Goal: Information Seeking & Learning: Obtain resource

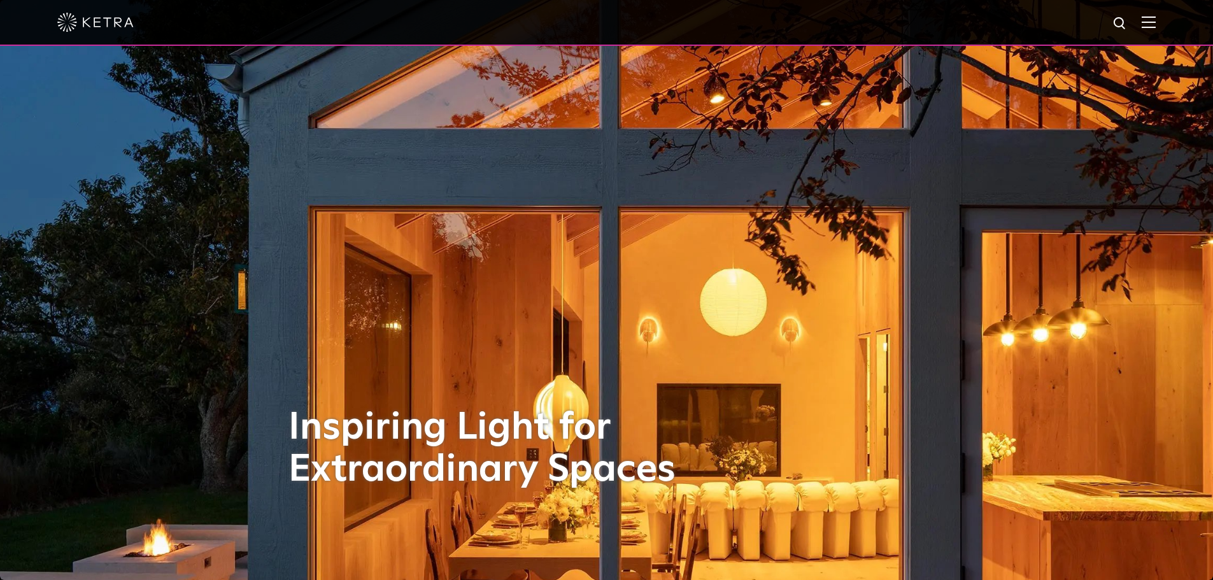
click at [1155, 25] on img at bounding box center [1148, 22] width 14 height 12
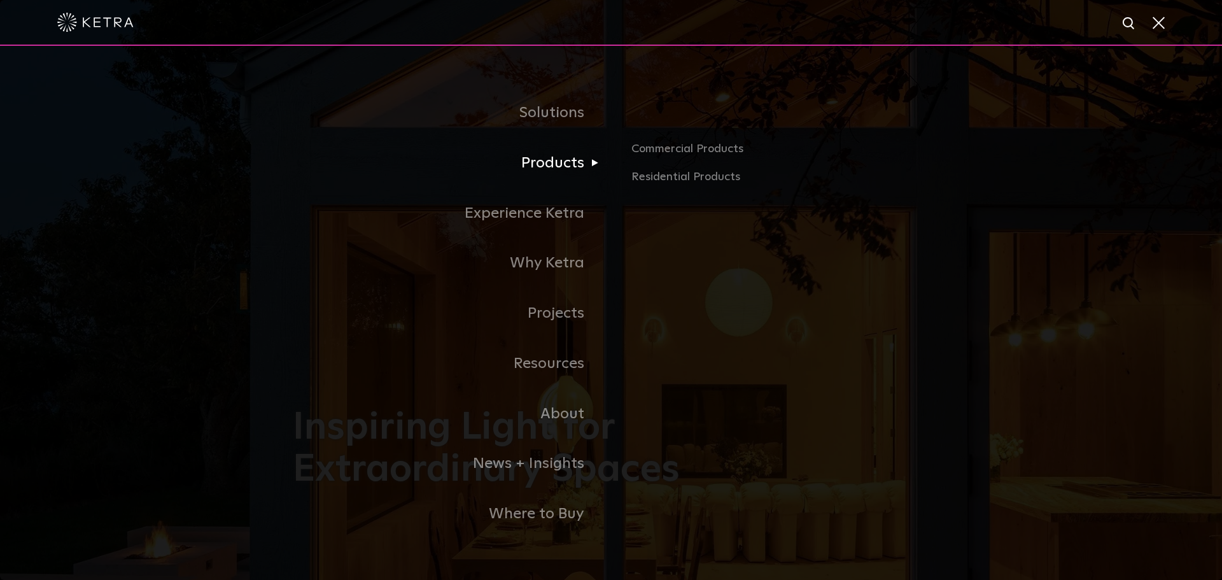
click at [549, 167] on link "Products" at bounding box center [452, 163] width 318 height 50
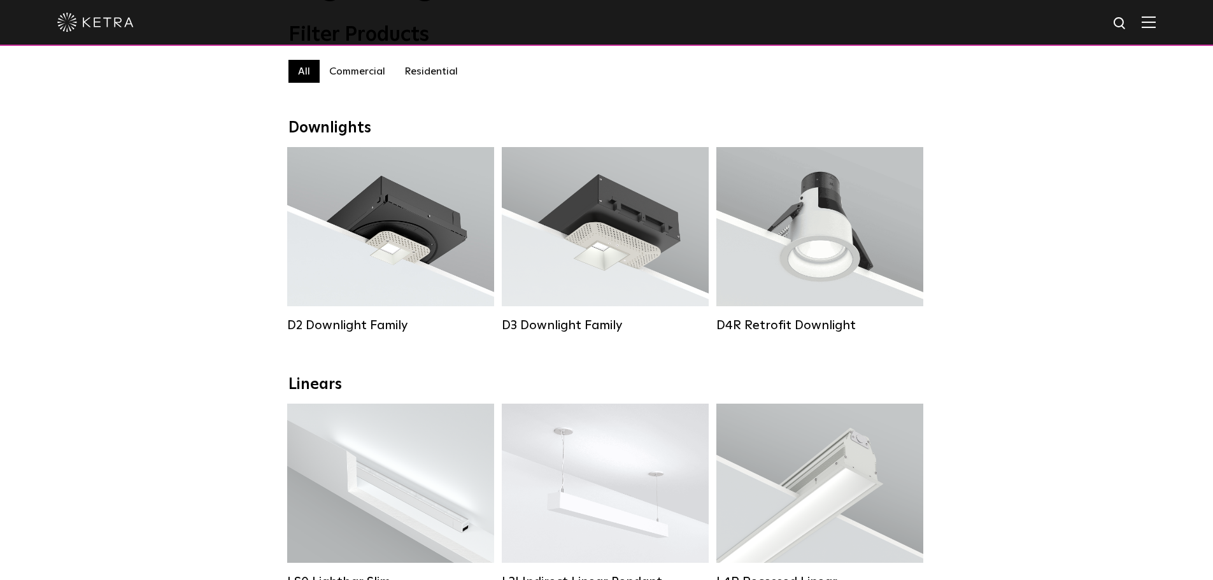
scroll to position [127, 0]
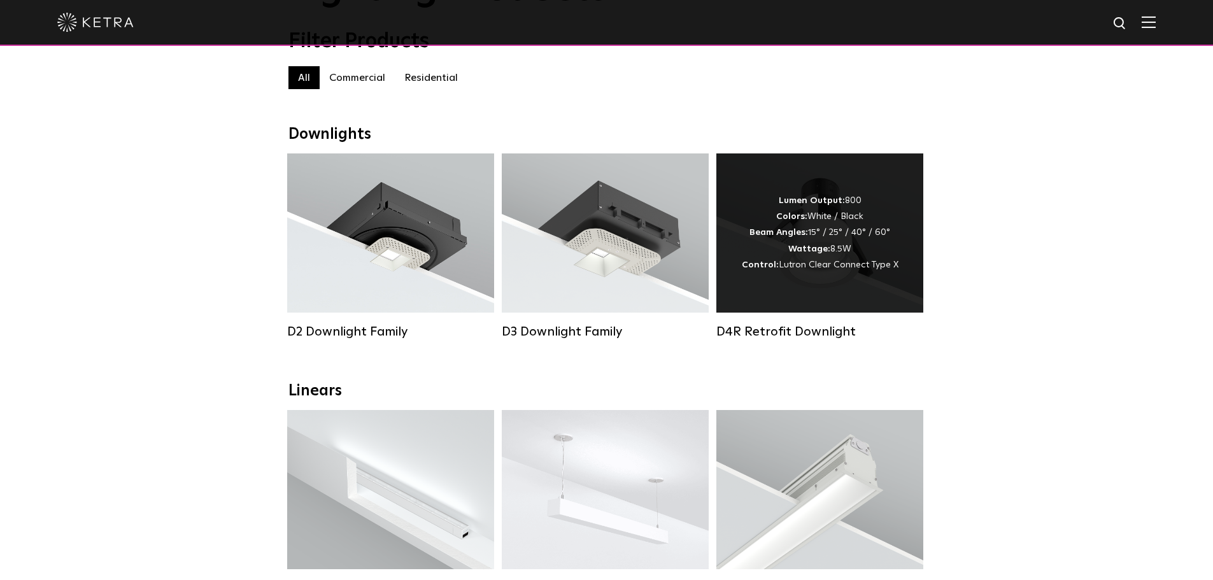
click at [831, 252] on div "Lumen Output: 800 Colors: White / Black Beam Angles: 15° / 25° / 40° / 60° Watt…" at bounding box center [820, 233] width 157 height 80
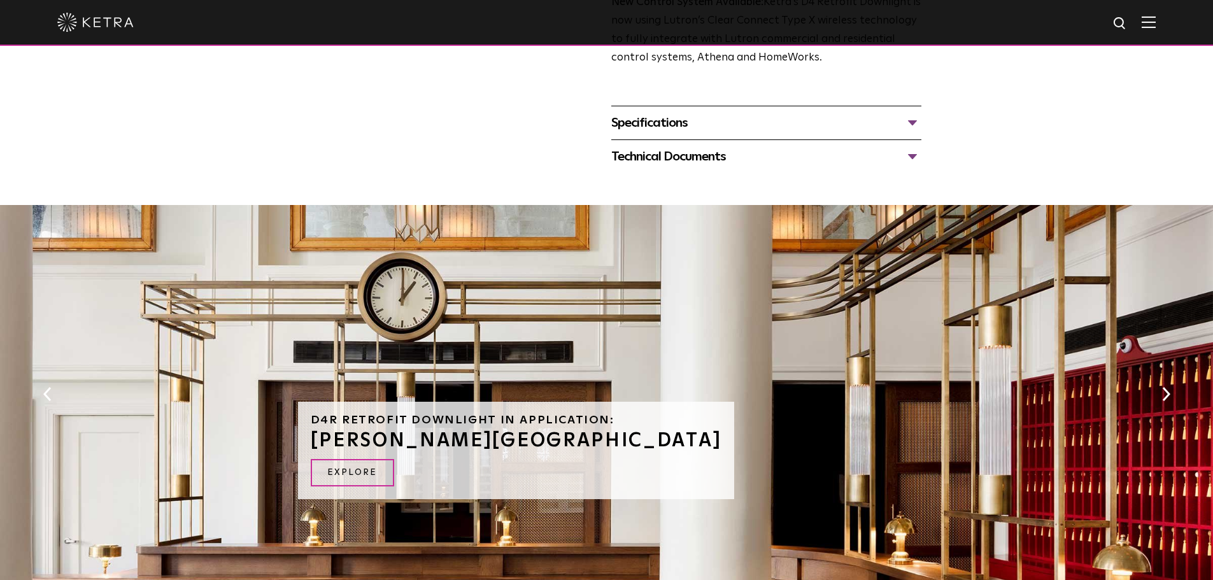
scroll to position [446, 0]
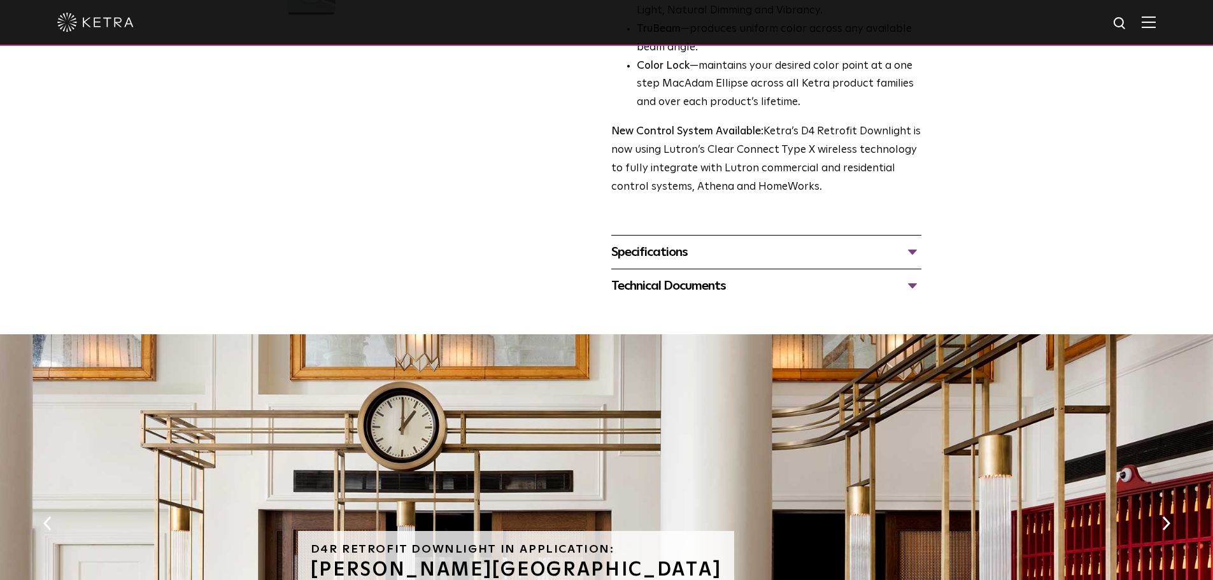
click at [667, 258] on div "Specifications" at bounding box center [766, 252] width 310 height 20
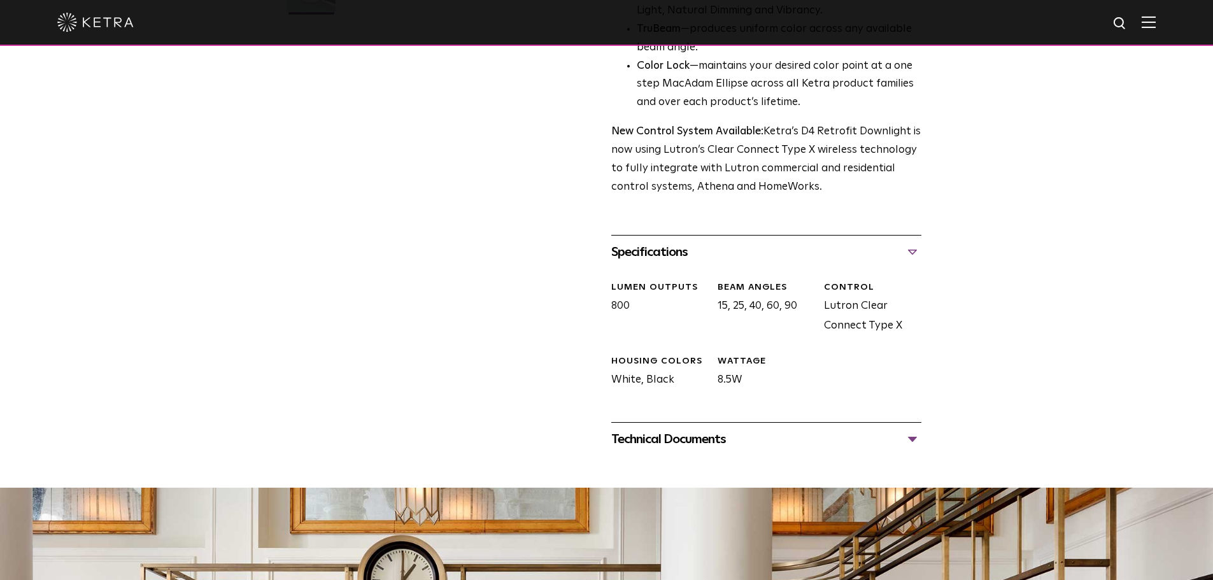
click at [908, 444] on div "Technical Documents" at bounding box center [766, 439] width 310 height 20
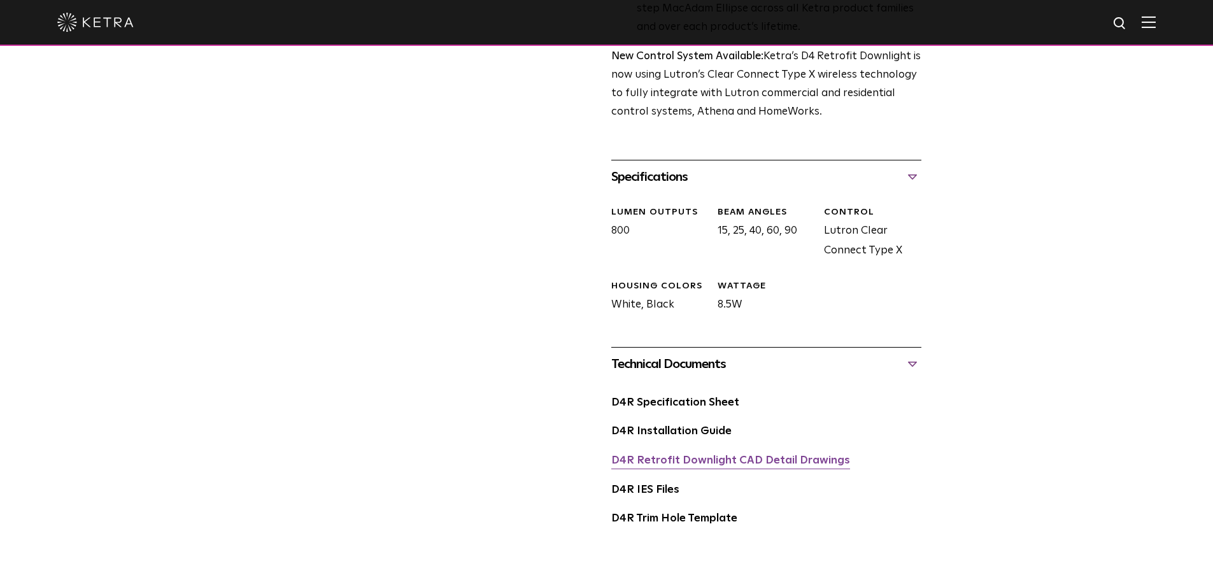
scroll to position [637, 0]
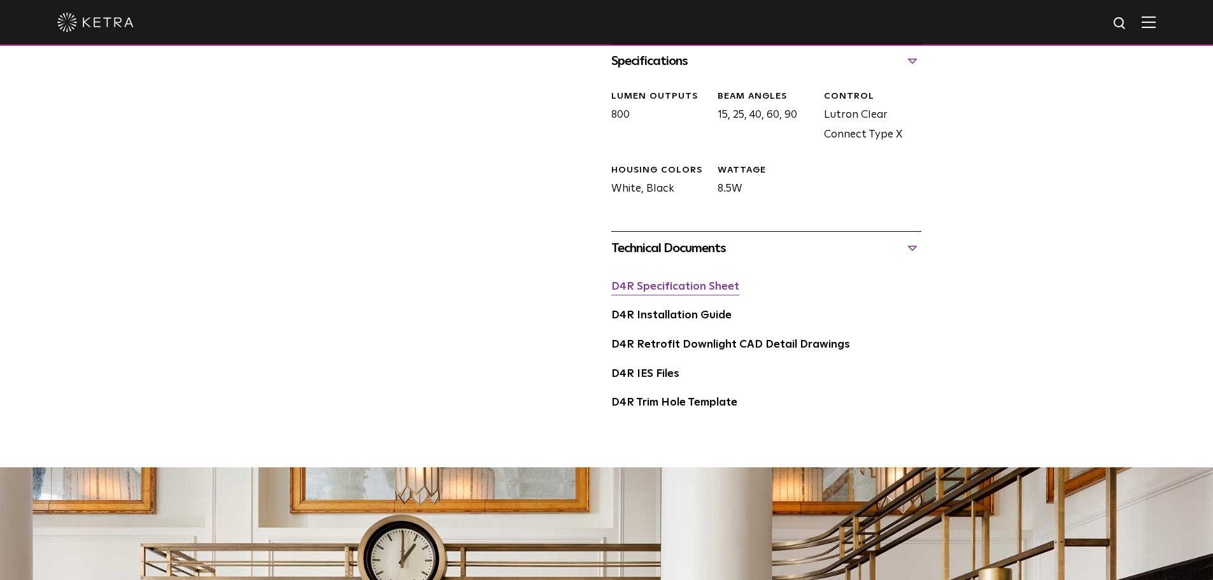
click at [691, 282] on link "D4R Specification Sheet" at bounding box center [675, 286] width 128 height 11
click at [721, 408] on link "D4R Trim Hole Template" at bounding box center [674, 402] width 126 height 11
click at [738, 350] on link "D4R Retrofit Downlight CAD Detail Drawings" at bounding box center [730, 344] width 239 height 11
click at [705, 320] on link "D4R Installation Guide" at bounding box center [671, 315] width 120 height 11
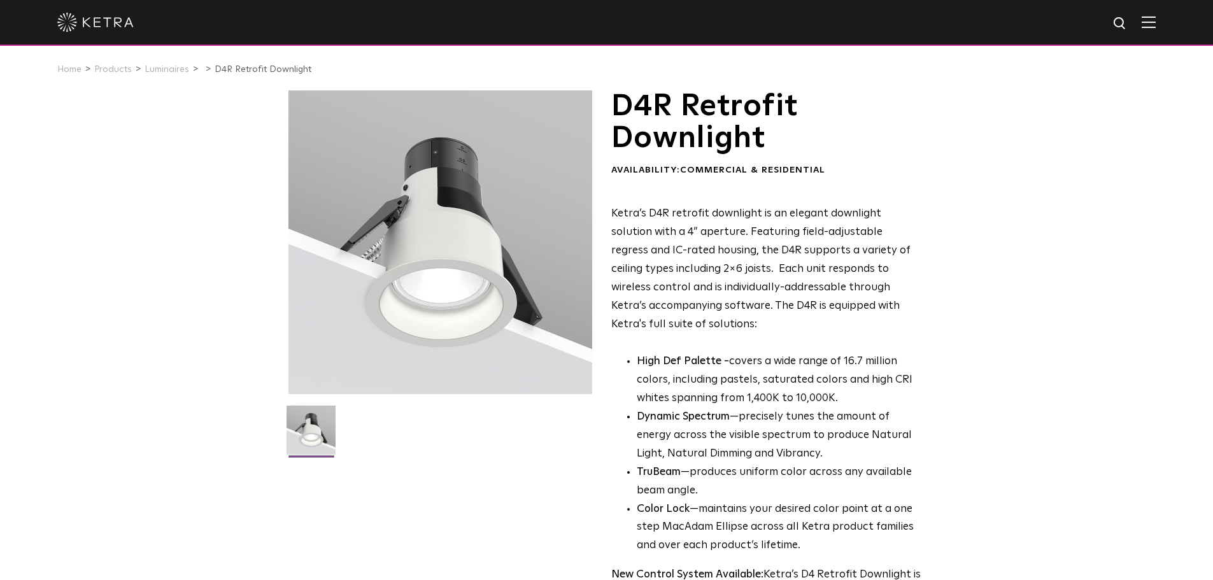
scroll to position [0, 0]
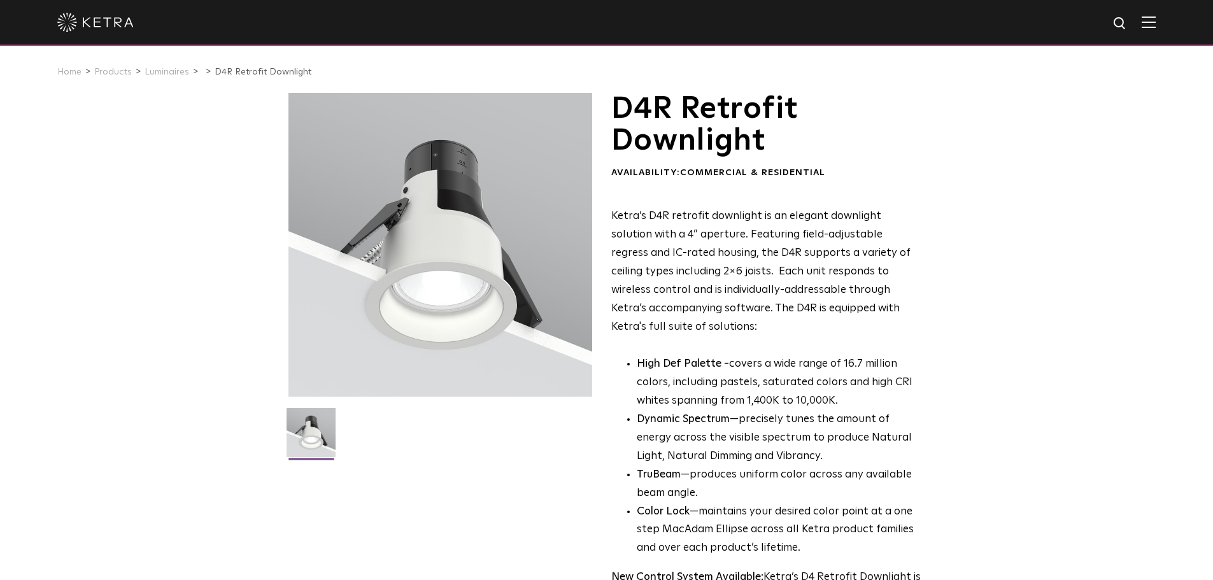
drag, startPoint x: 581, startPoint y: 256, endPoint x: 609, endPoint y: 256, distance: 28.6
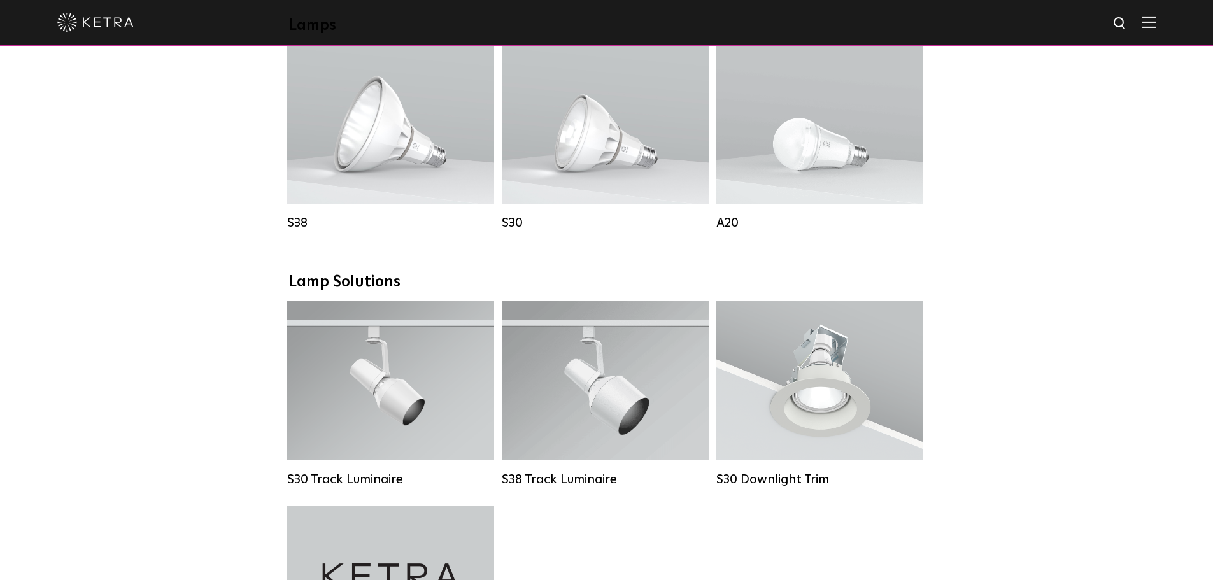
scroll to position [955, 0]
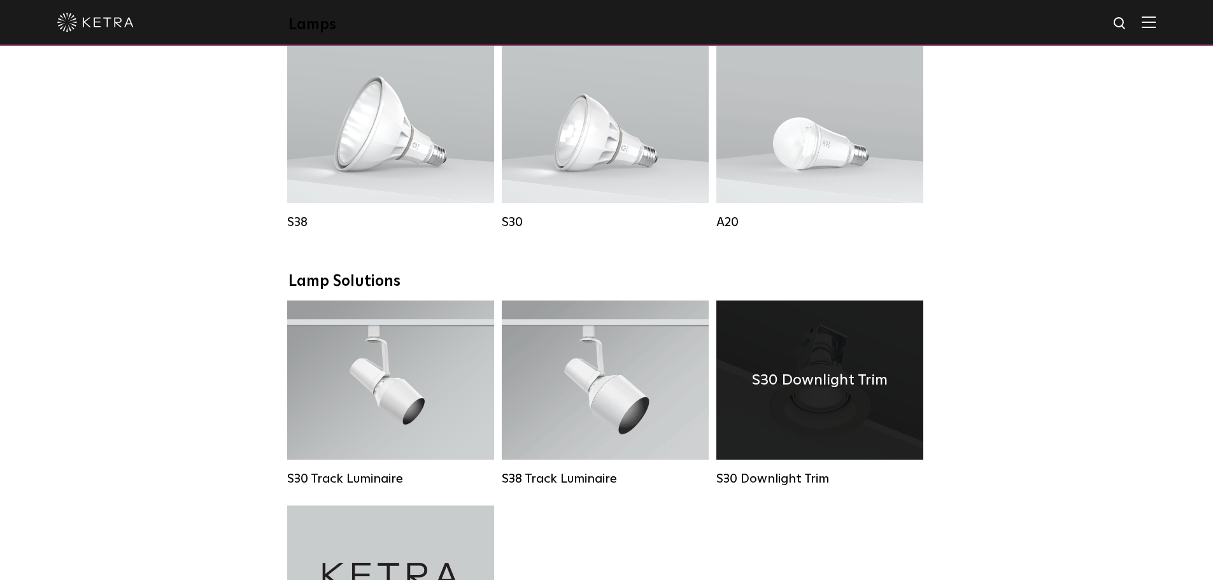
click at [821, 392] on h4 "S30 Downlight Trim" at bounding box center [820, 380] width 136 height 24
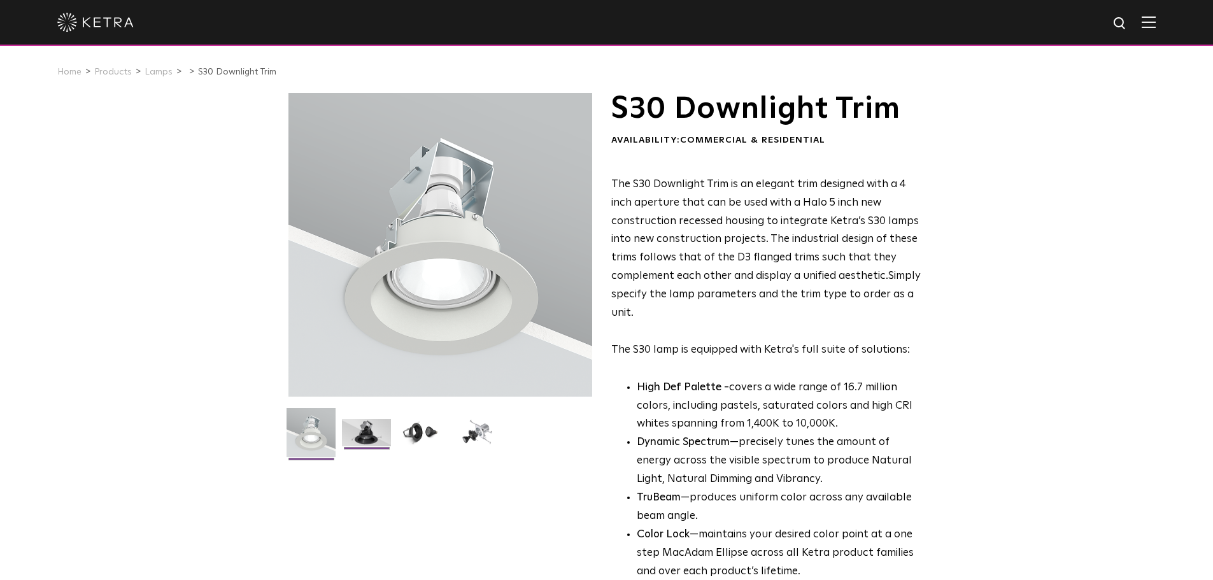
click at [367, 431] on img at bounding box center [366, 437] width 49 height 37
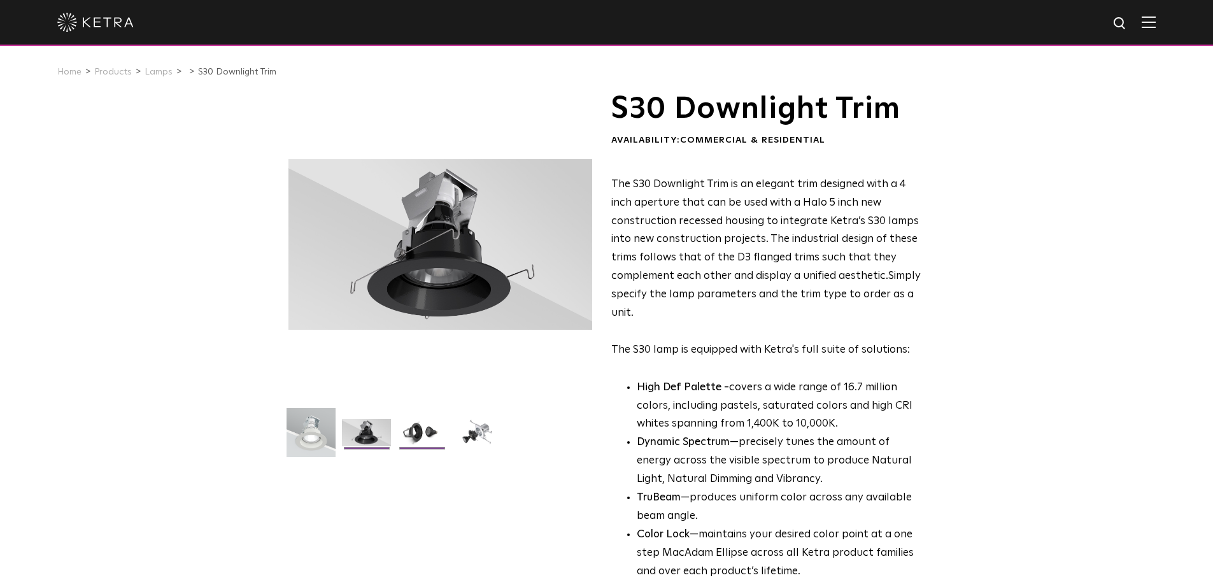
click at [412, 434] on img at bounding box center [421, 437] width 49 height 37
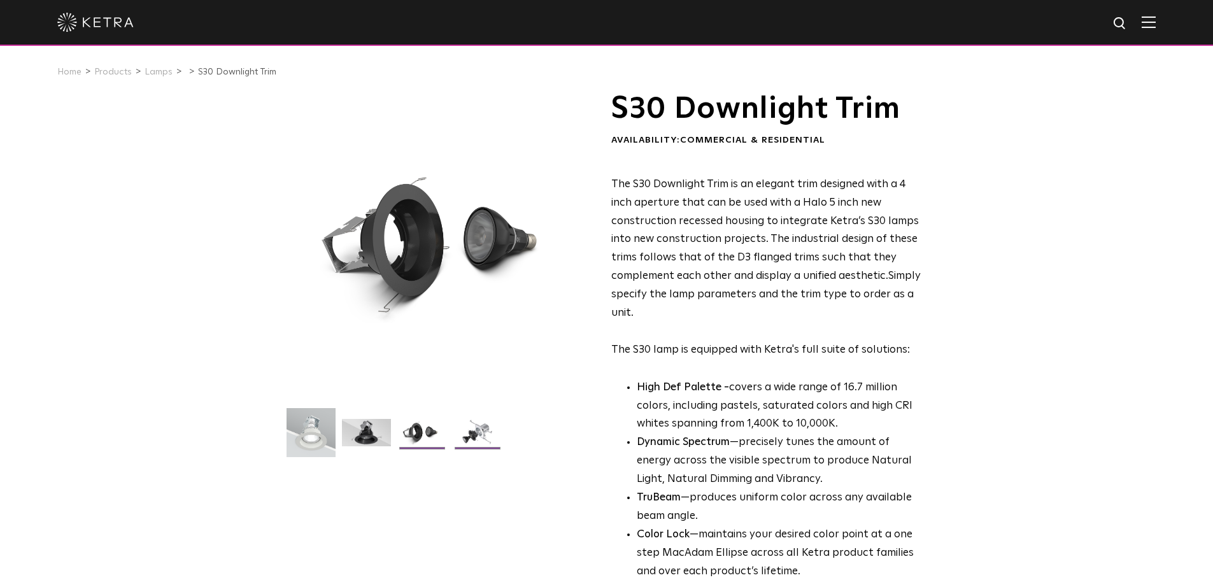
click at [478, 439] on img at bounding box center [477, 437] width 49 height 37
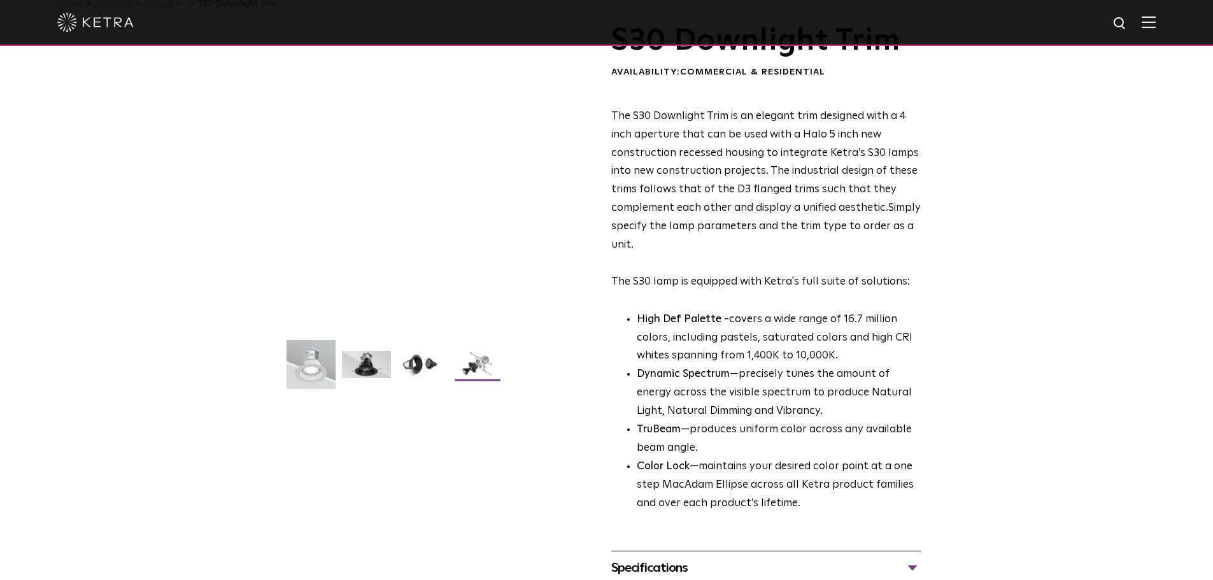
scroll to position [318, 0]
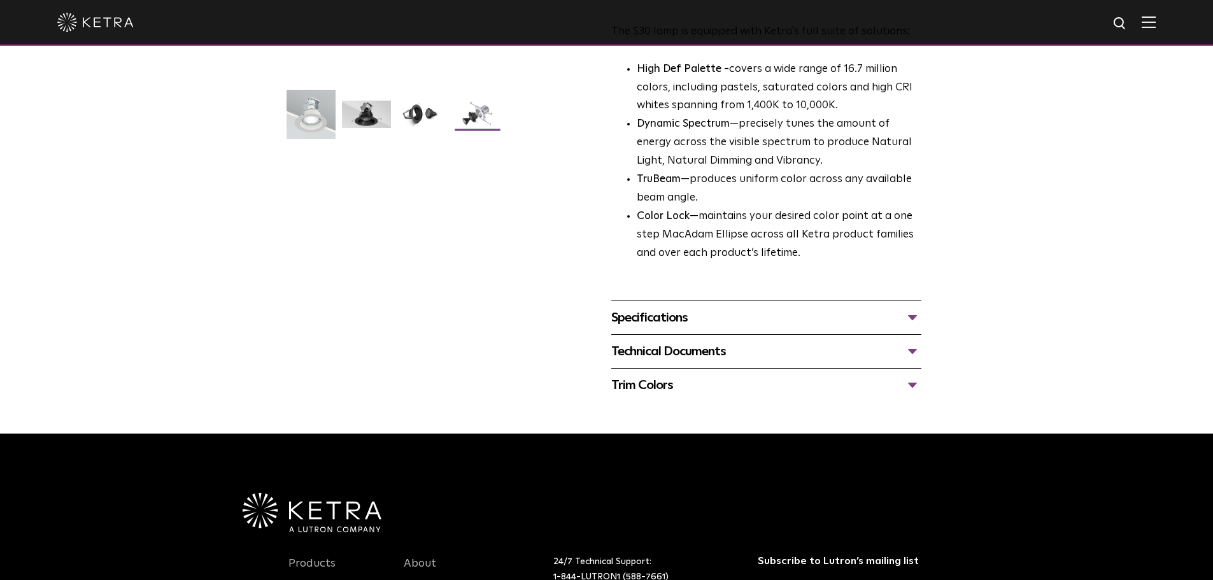
click at [697, 320] on div "Specifications" at bounding box center [766, 317] width 310 height 20
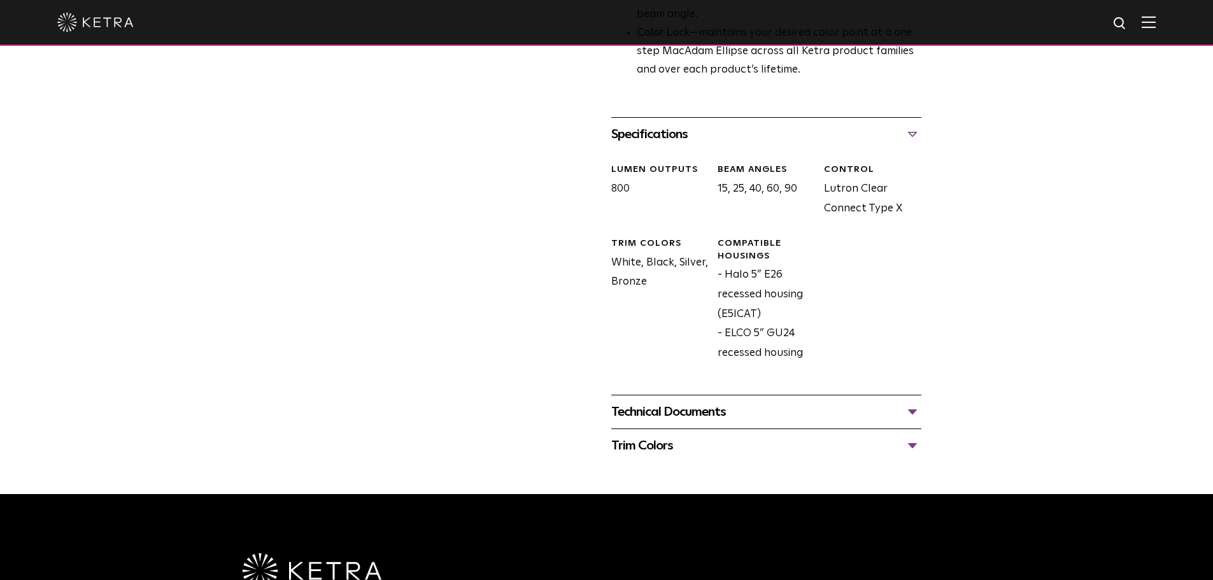
scroll to position [509, 0]
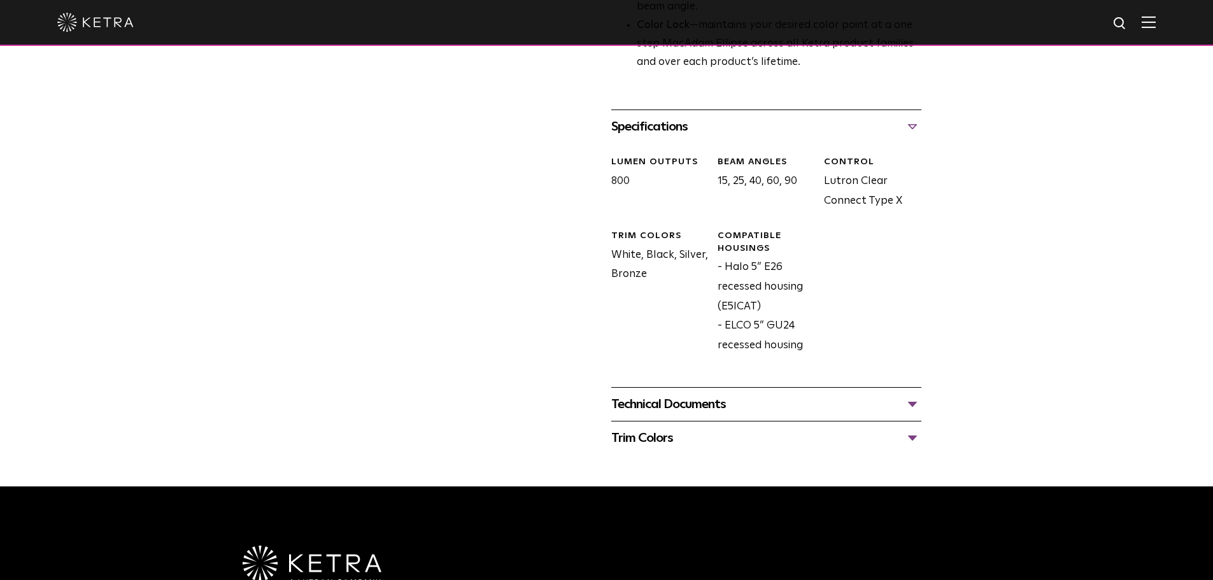
click at [616, 402] on div "Technical Documents" at bounding box center [766, 404] width 310 height 20
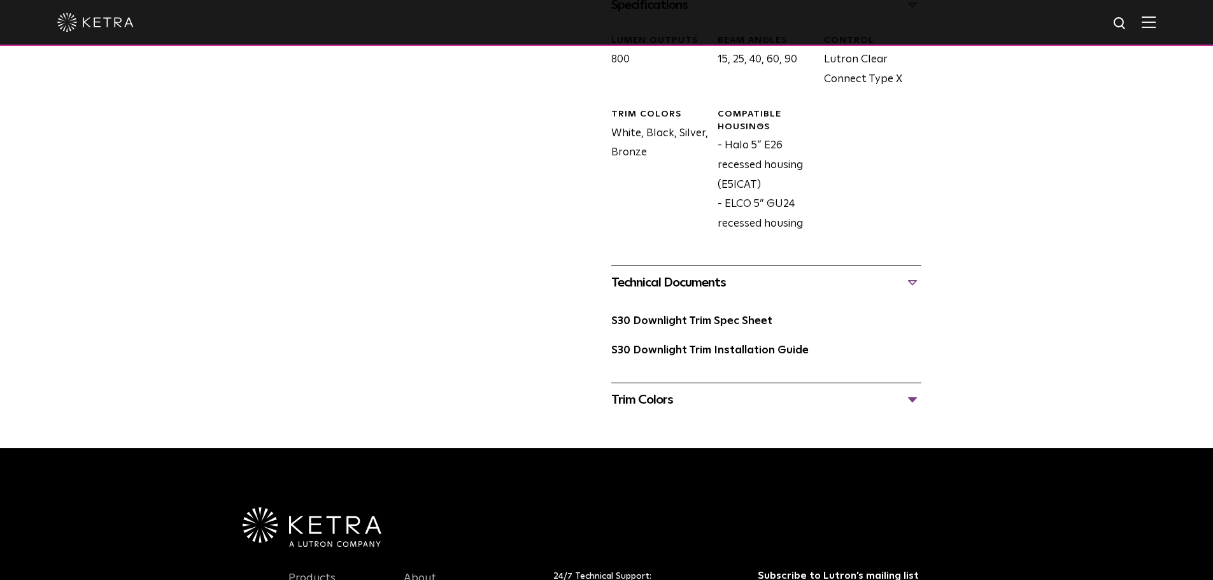
scroll to position [637, 0]
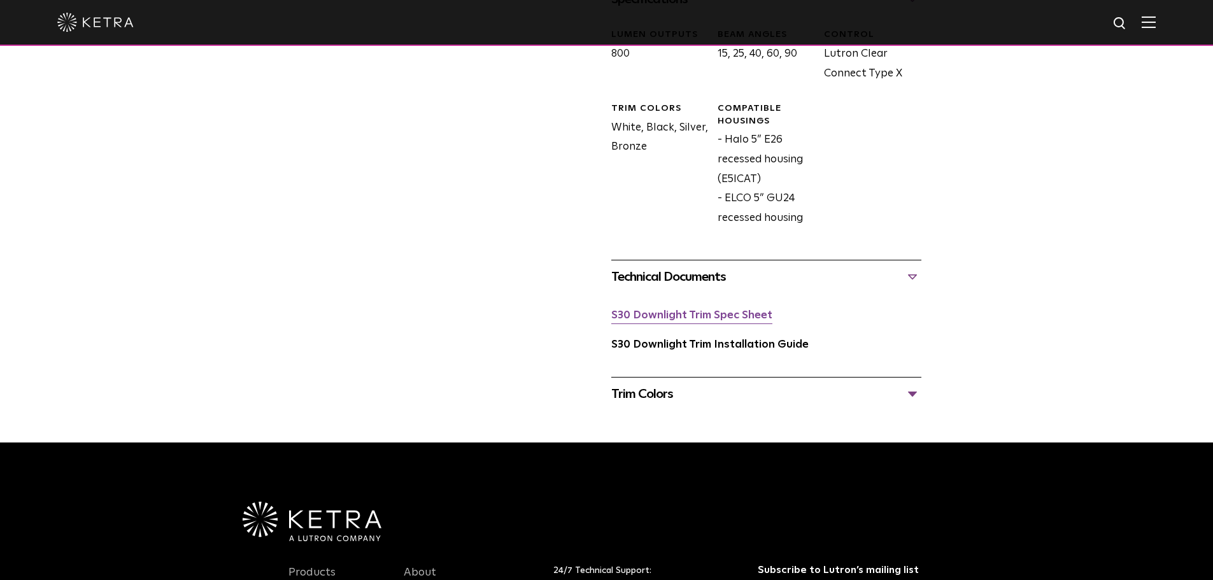
click at [702, 312] on link "S30 Downlight Trim Spec Sheet" at bounding box center [691, 315] width 161 height 11
